Goal: Information Seeking & Learning: Learn about a topic

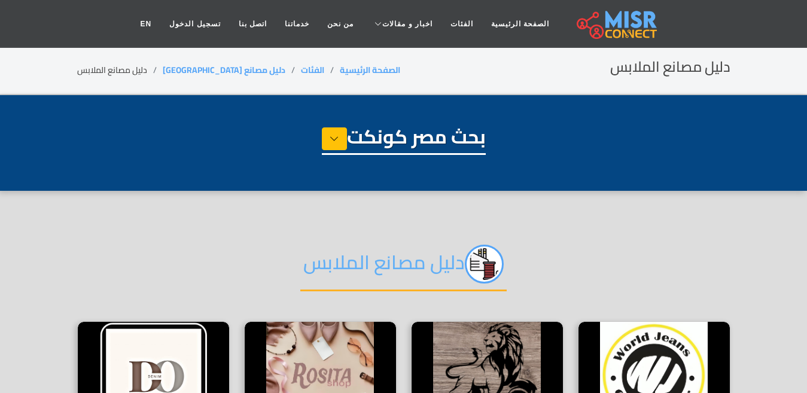
select select "**********"
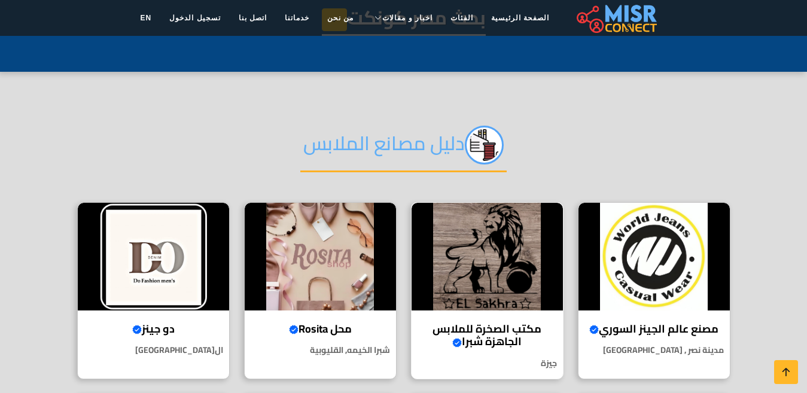
scroll to position [120, 0]
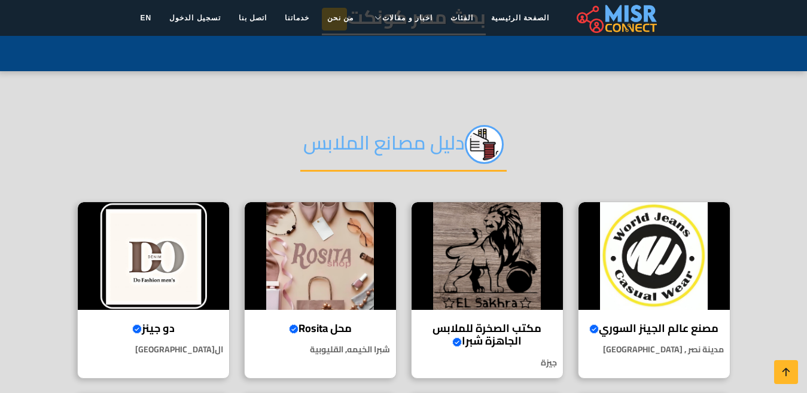
click at [410, 146] on h2 "دليل مصانع الملابس" at bounding box center [403, 148] width 206 height 47
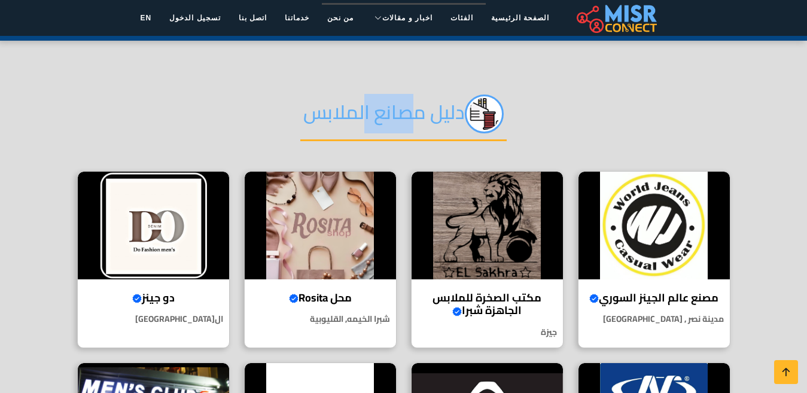
scroll to position [179, 0]
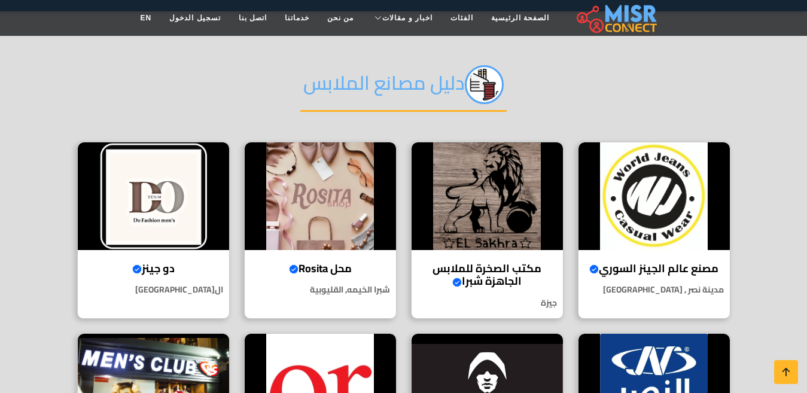
click at [724, 111] on div "دليل مصانع الملابس" at bounding box center [403, 94] width 653 height 94
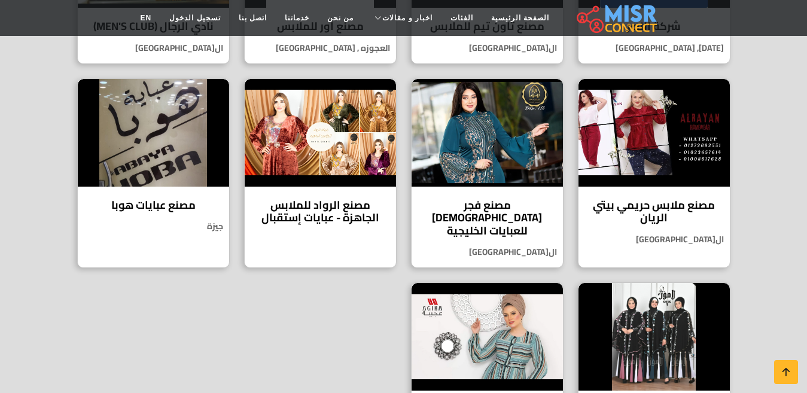
scroll to position [598, 0]
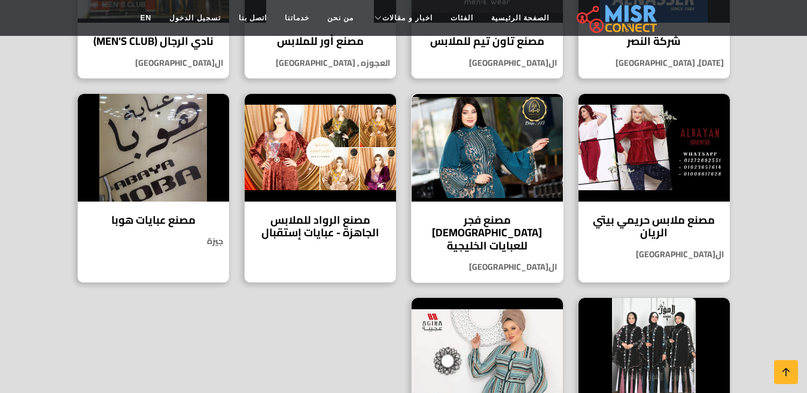
click at [486, 175] on img at bounding box center [486, 148] width 151 height 108
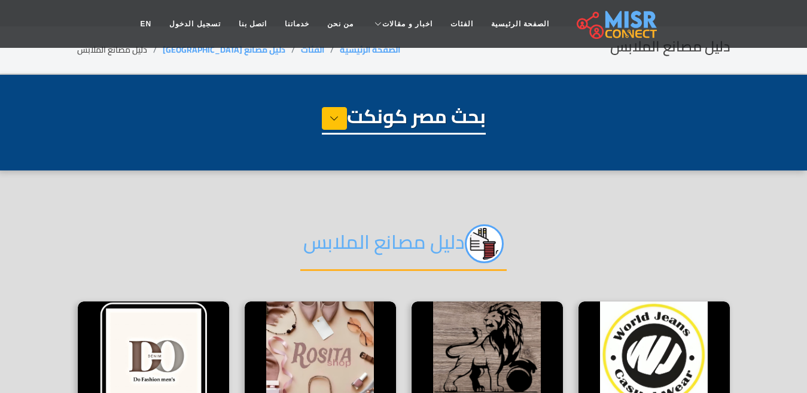
scroll to position [0, 0]
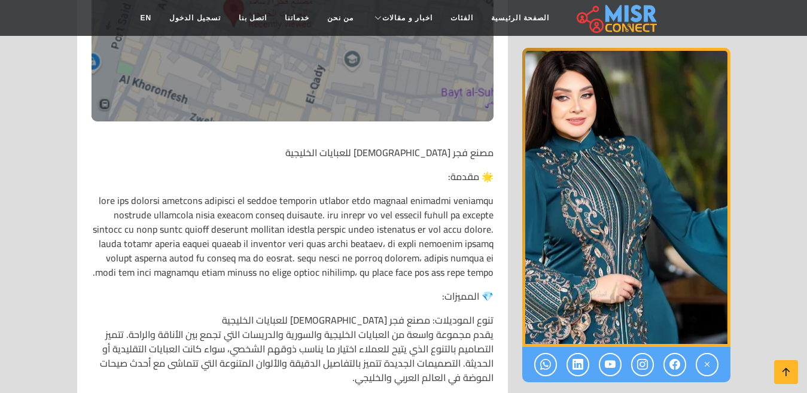
scroll to position [359, 0]
